Goal: Task Accomplishment & Management: Manage account settings

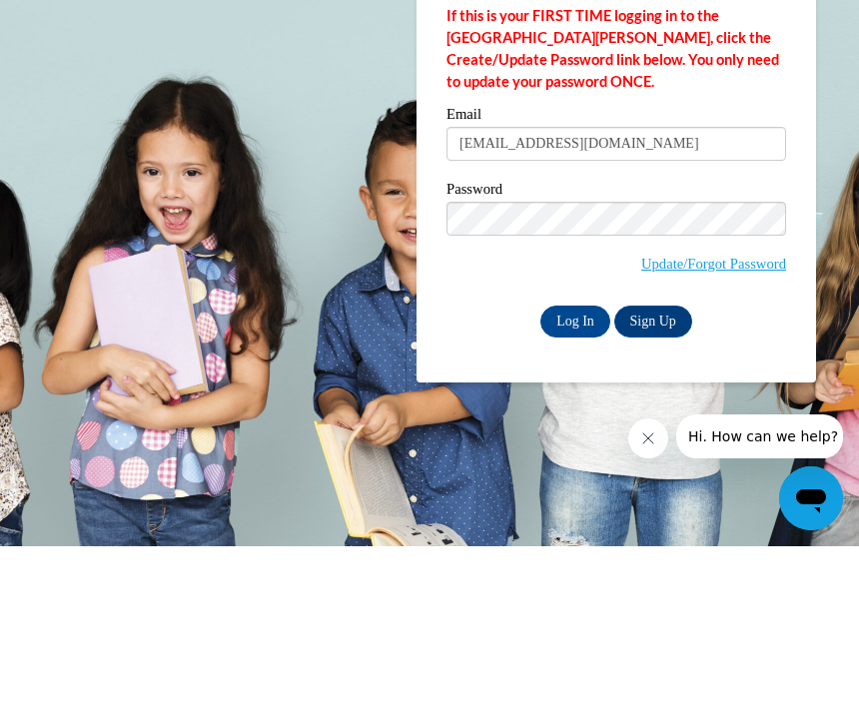
type input "[EMAIL_ADDRESS][DOMAIN_NAME]"
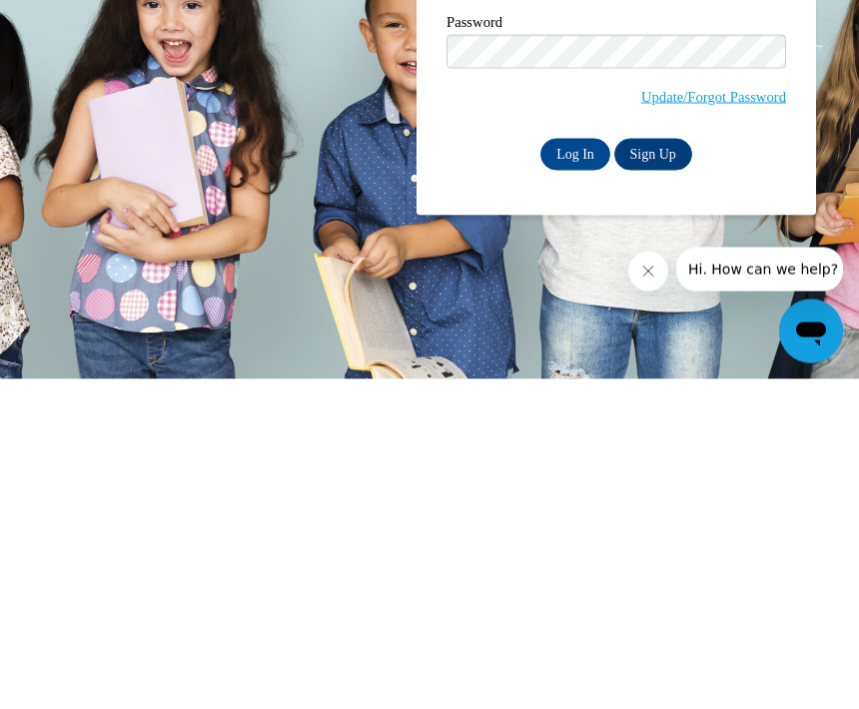
click at [569, 469] on input "Log In" at bounding box center [575, 485] width 70 height 32
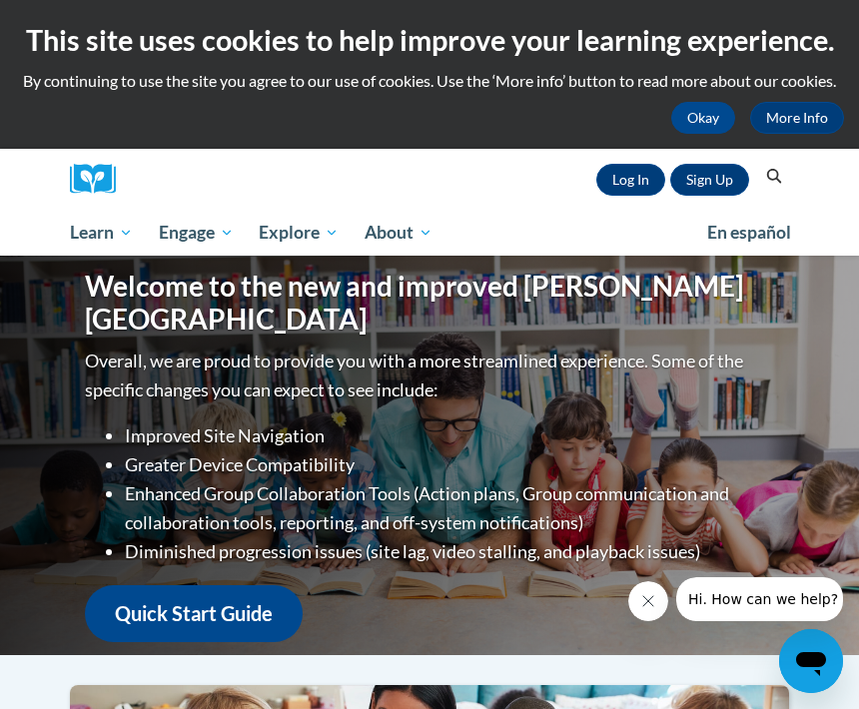
click at [638, 152] on div "Sign Up Log In Search Search..." at bounding box center [459, 179] width 659 height 61
click at [630, 176] on link "Log In" at bounding box center [630, 180] width 69 height 32
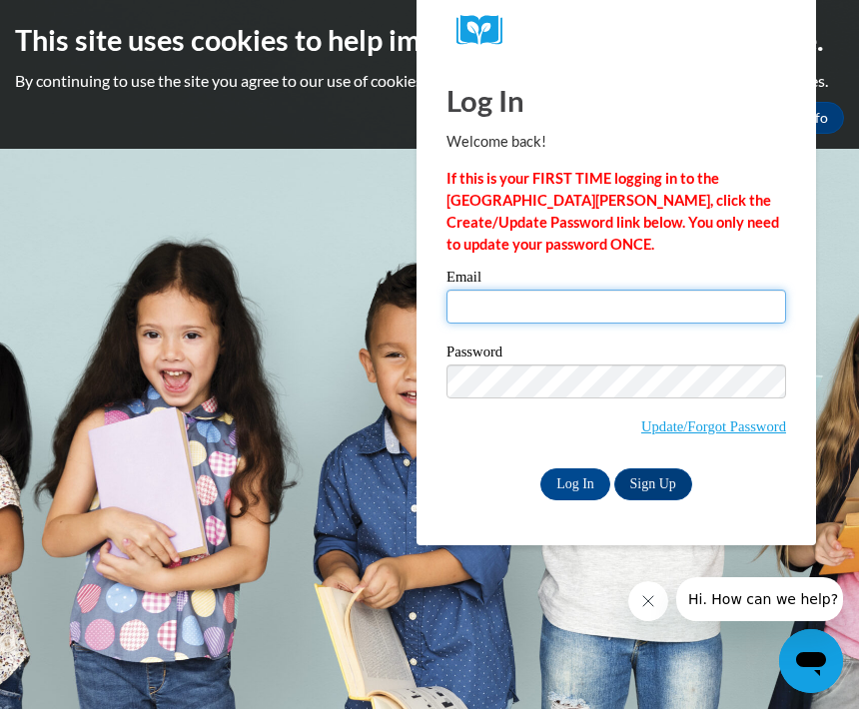
click at [513, 291] on input "Email" at bounding box center [617, 307] width 340 height 34
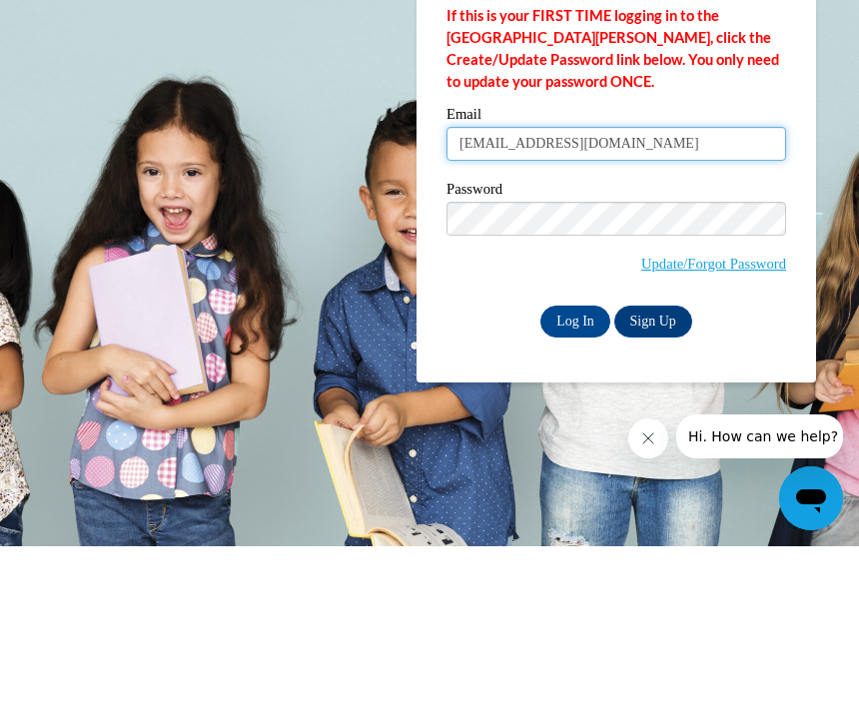
type input "erika06harris@gmail.com"
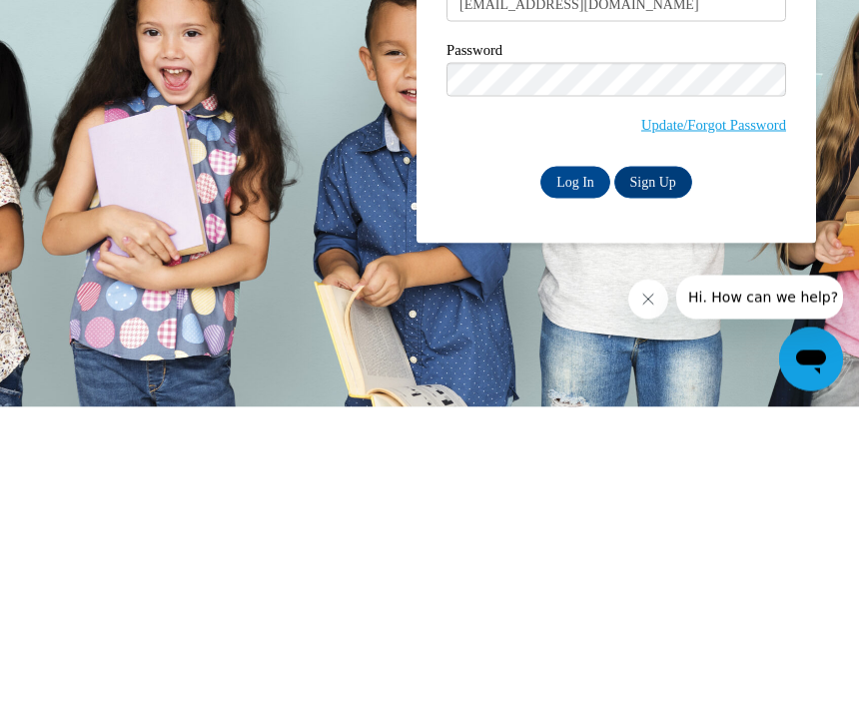
click at [573, 469] on input "Log In" at bounding box center [575, 485] width 70 height 32
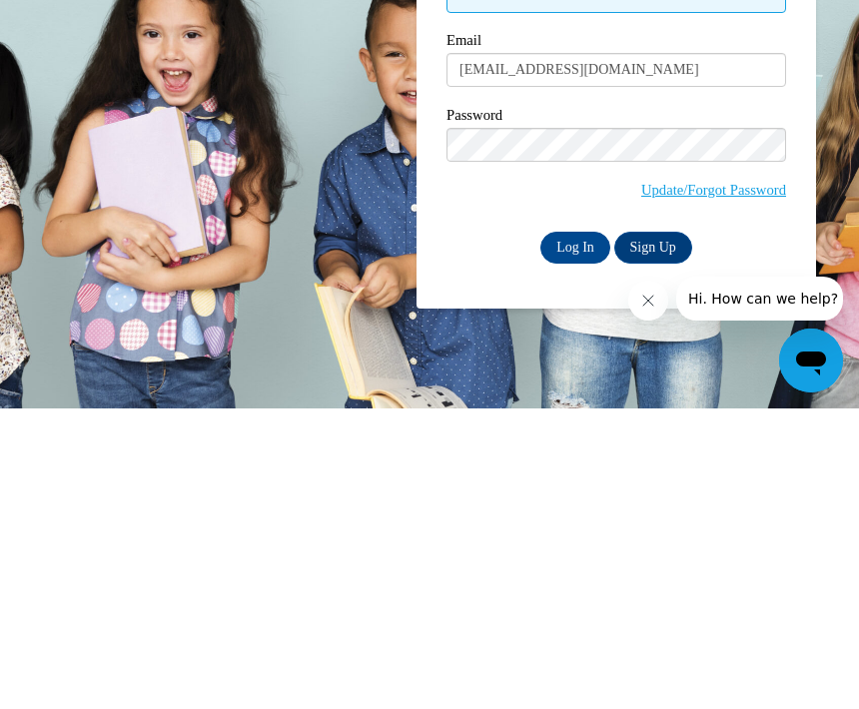
click at [579, 532] on input "Log In" at bounding box center [575, 548] width 70 height 32
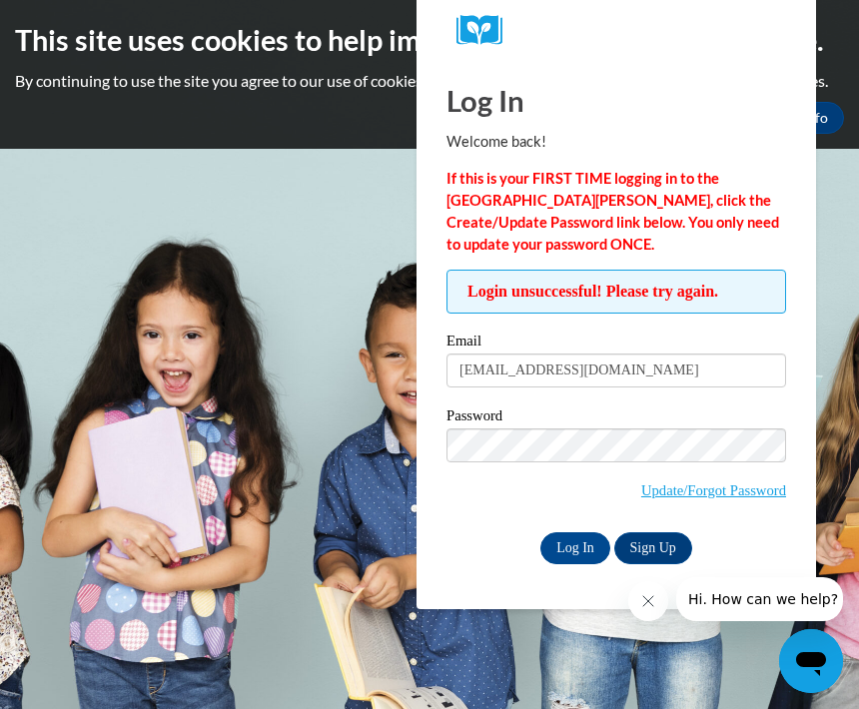
click at [651, 610] on button "Close message from company" at bounding box center [648, 601] width 40 height 40
